Goal: Information Seeking & Learning: Learn about a topic

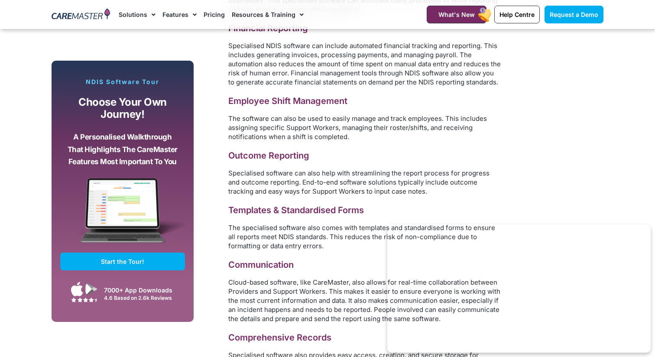
scroll to position [1657, 0]
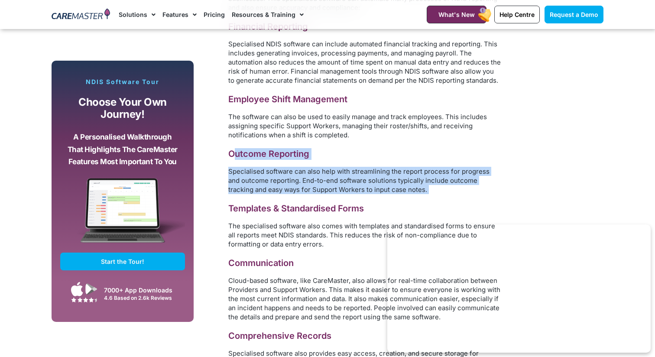
drag, startPoint x: 237, startPoint y: 148, endPoint x: 463, endPoint y: 185, distance: 228.9
click at [463, 185] on div "How Software Can Streamline The Reporting Process Administration software exist…" at bounding box center [364, 238] width 273 height 546
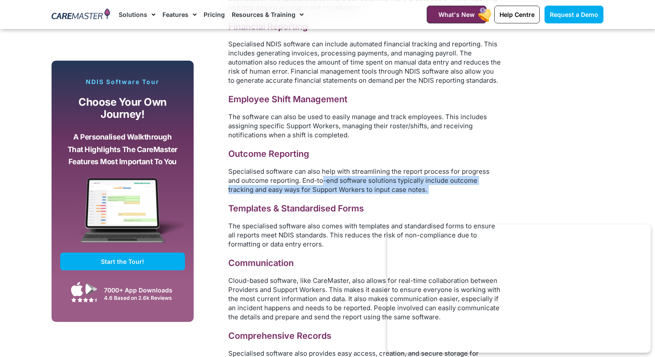
drag, startPoint x: 419, startPoint y: 191, endPoint x: 306, endPoint y: 172, distance: 114.2
click at [306, 172] on div "How Software Can Streamline The Reporting Process Administration software exist…" at bounding box center [364, 238] width 273 height 546
click at [306, 172] on span "Specialised software can also help with streamlining the report process for pro…" at bounding box center [358, 180] width 261 height 26
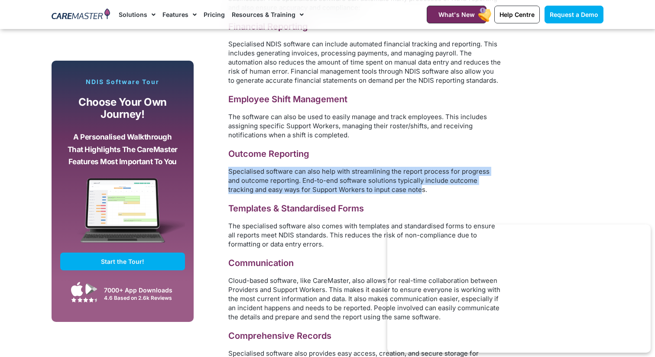
drag, startPoint x: 393, startPoint y: 184, endPoint x: 271, endPoint y: 155, distance: 126.2
click at [271, 155] on div "How Software Can Streamline The Reporting Process Administration software exist…" at bounding box center [364, 238] width 273 height 546
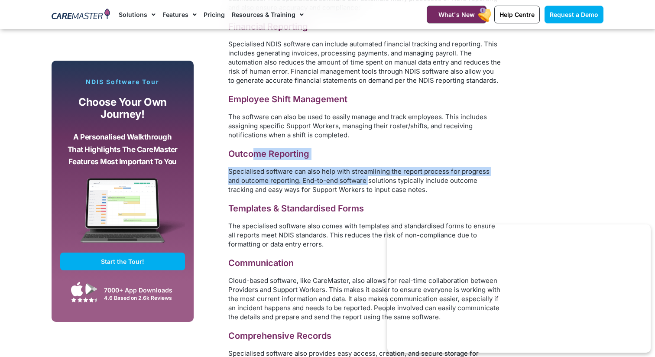
drag, startPoint x: 251, startPoint y: 144, endPoint x: 358, endPoint y: 168, distance: 109.2
click at [356, 168] on div "How Software Can Streamline The Reporting Process Administration software exist…" at bounding box center [364, 238] width 273 height 546
click at [358, 168] on span "Specialised software can also help with streamlining the report process for pro…" at bounding box center [358, 180] width 261 height 26
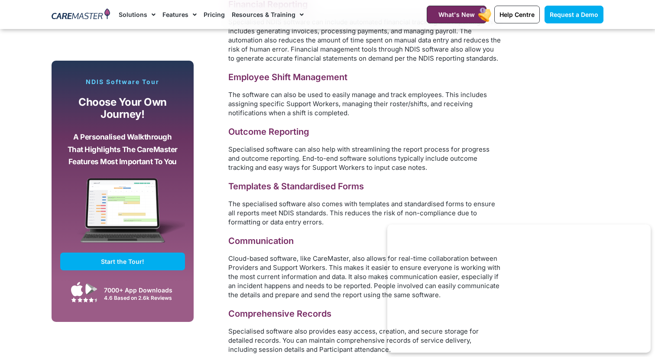
scroll to position [1686, 0]
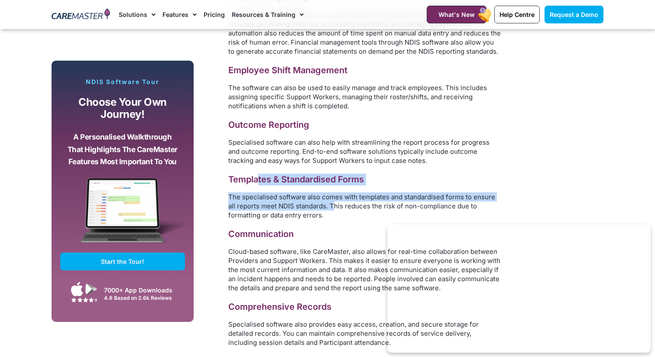
drag, startPoint x: 257, startPoint y: 171, endPoint x: 332, endPoint y: 197, distance: 80.4
click at [332, 197] on div "How Software Can Streamline The Reporting Process Administration software exist…" at bounding box center [364, 209] width 273 height 546
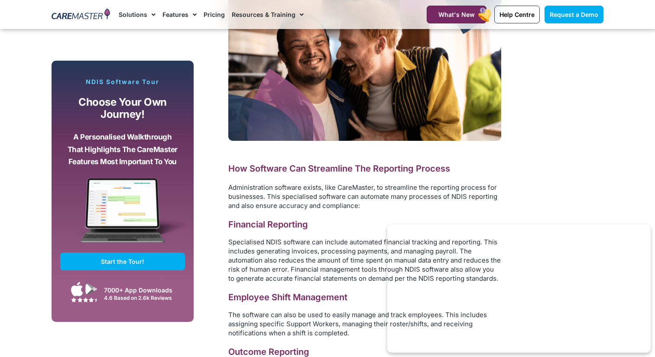
scroll to position [1461, 0]
